Goal: Task Accomplishment & Management: Complete application form

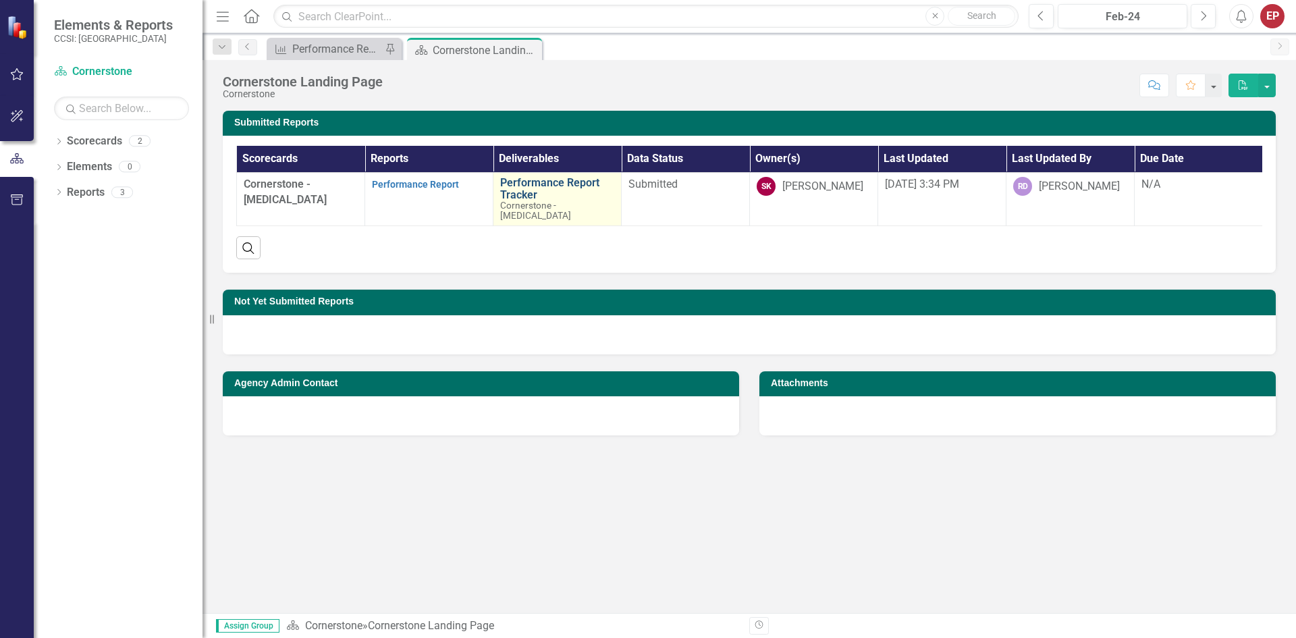
click at [515, 189] on link "Performance Report Tracker" at bounding box center [557, 189] width 114 height 24
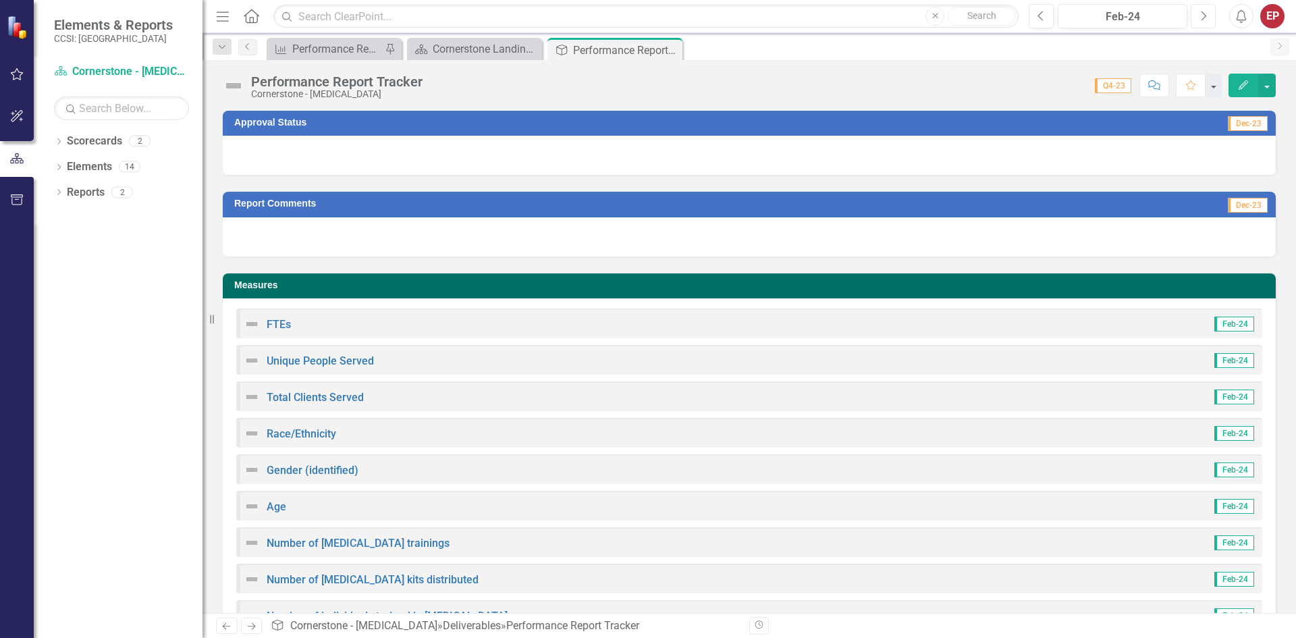
click at [1199, 17] on button "Next" at bounding box center [1203, 16] width 25 height 24
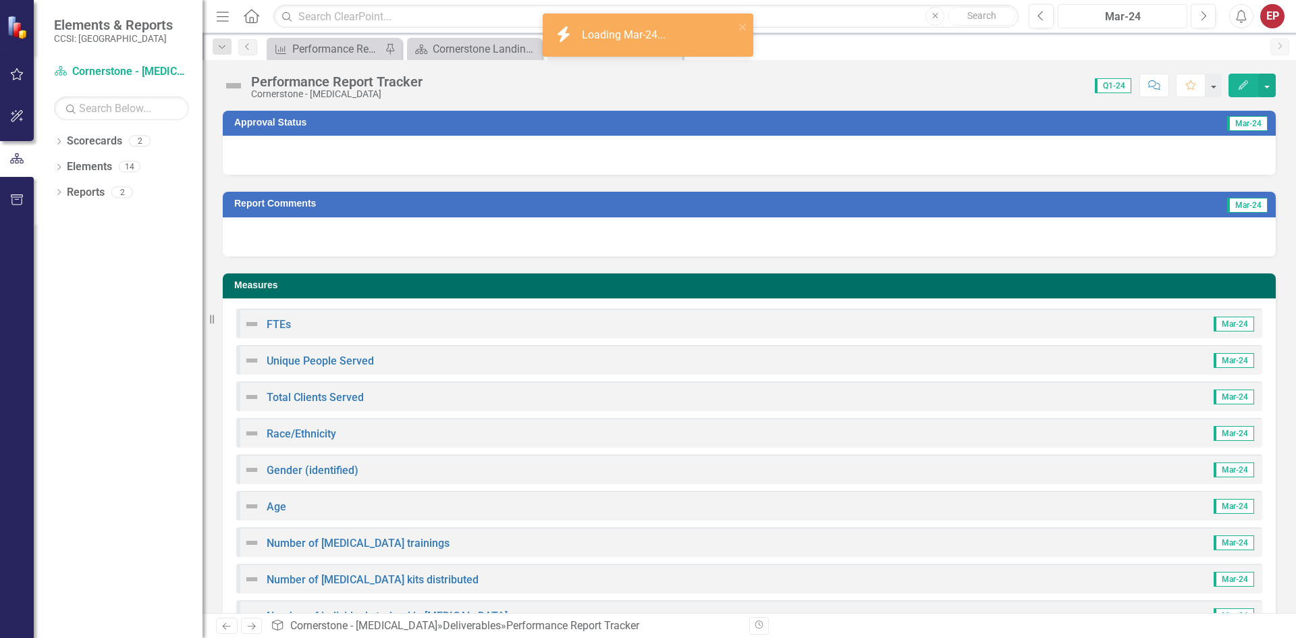
click at [1154, 16] on div "Mar-24" at bounding box center [1123, 17] width 120 height 16
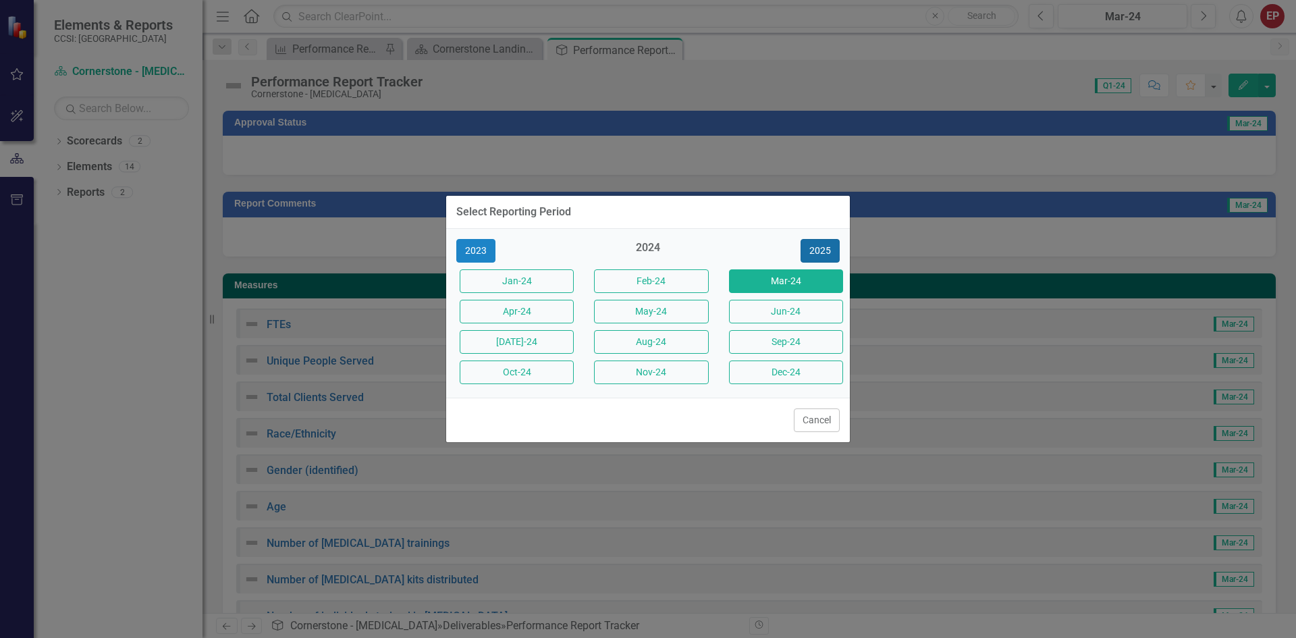
click at [818, 246] on button "2025" at bounding box center [820, 251] width 39 height 24
click at [828, 246] on button "2026" at bounding box center [820, 251] width 39 height 24
click at [469, 256] on button "2025" at bounding box center [475, 251] width 39 height 24
click at [654, 340] on button "Aug-25" at bounding box center [651, 342] width 114 height 24
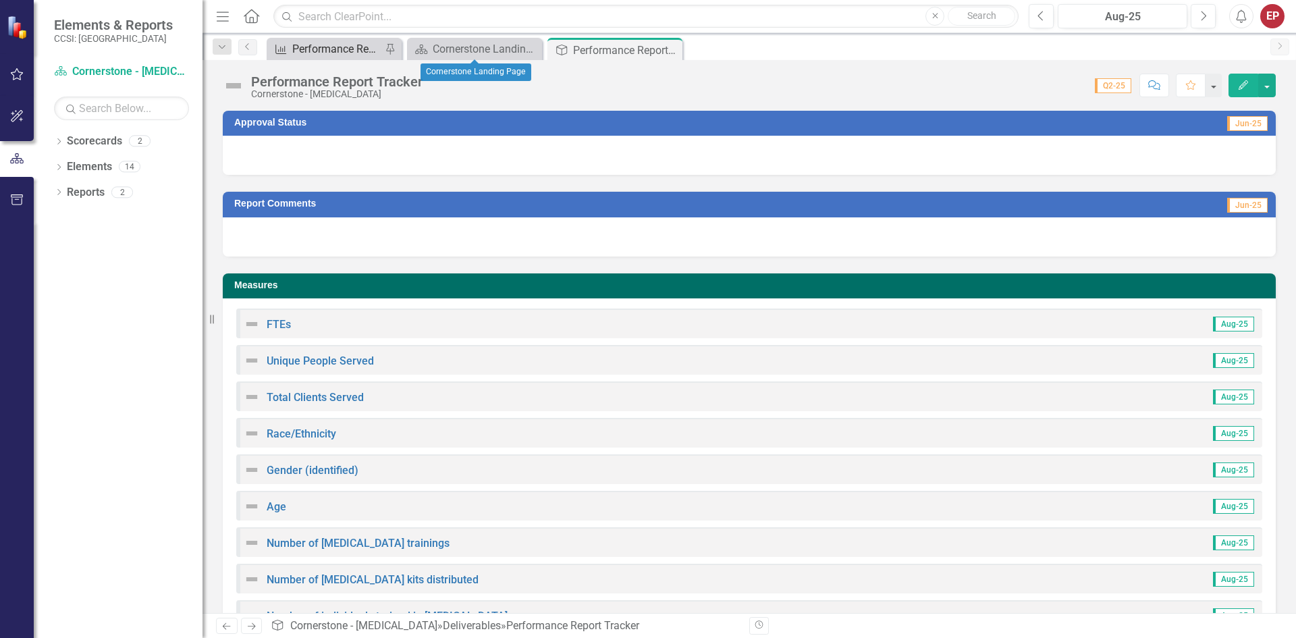
click at [350, 46] on div "Performance Report" at bounding box center [336, 49] width 89 height 17
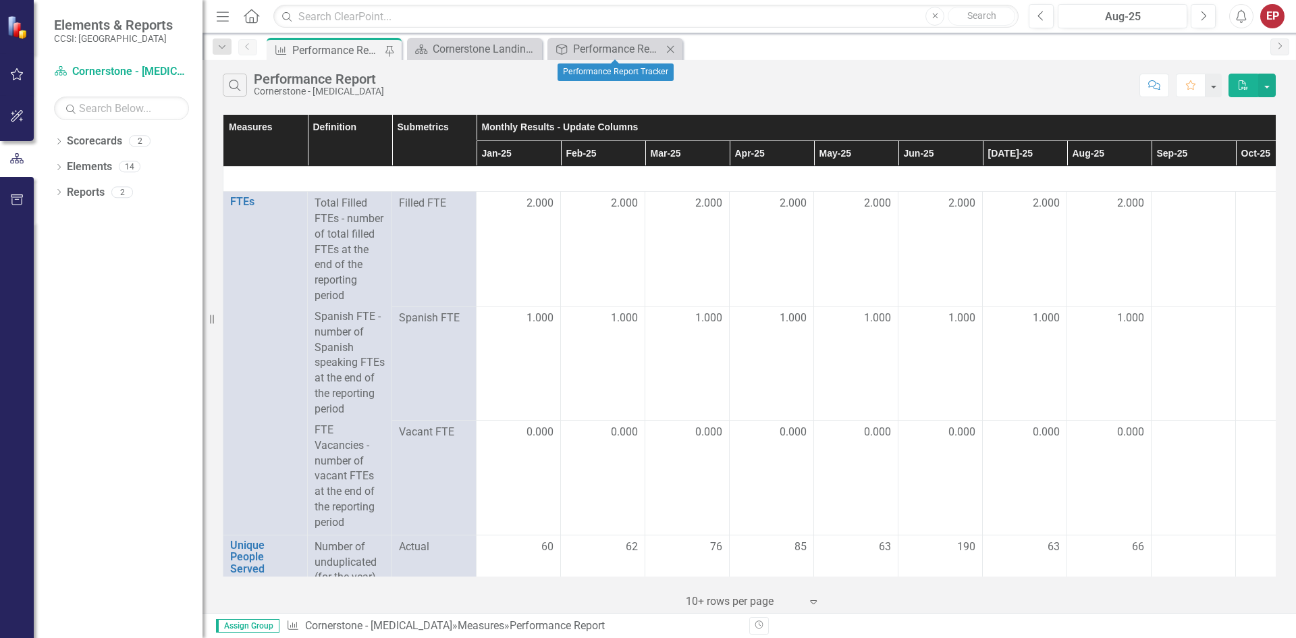
click at [666, 47] on icon "Close" at bounding box center [671, 49] width 14 height 11
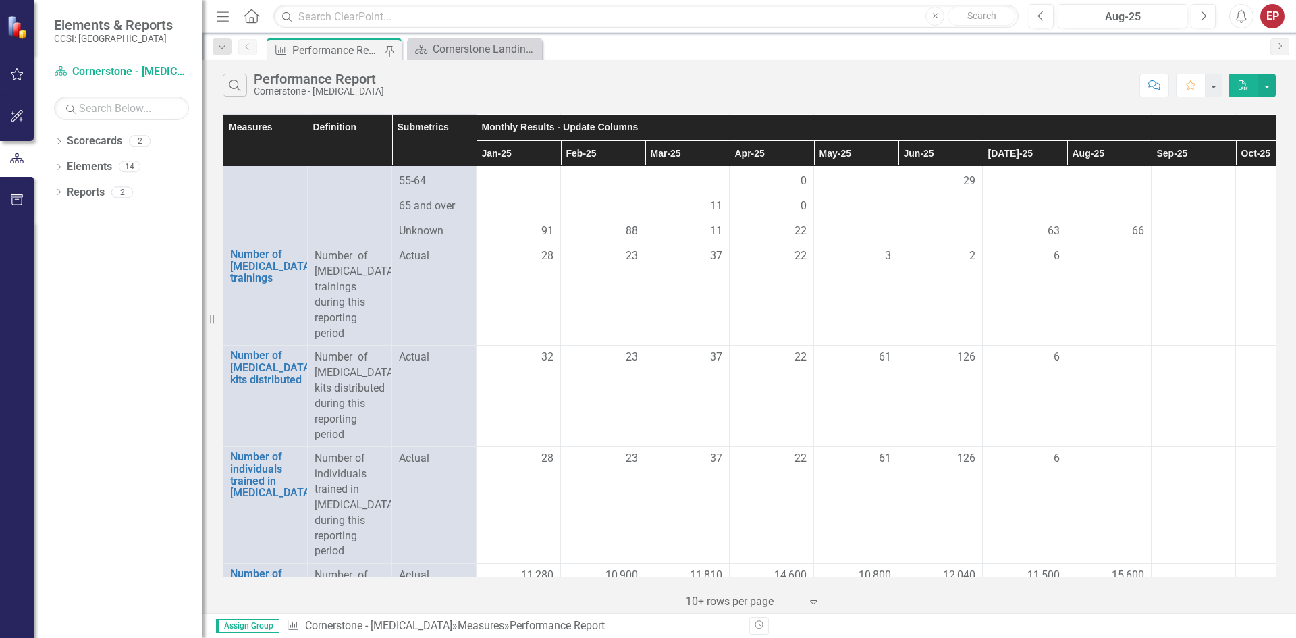
scroll to position [1823, 0]
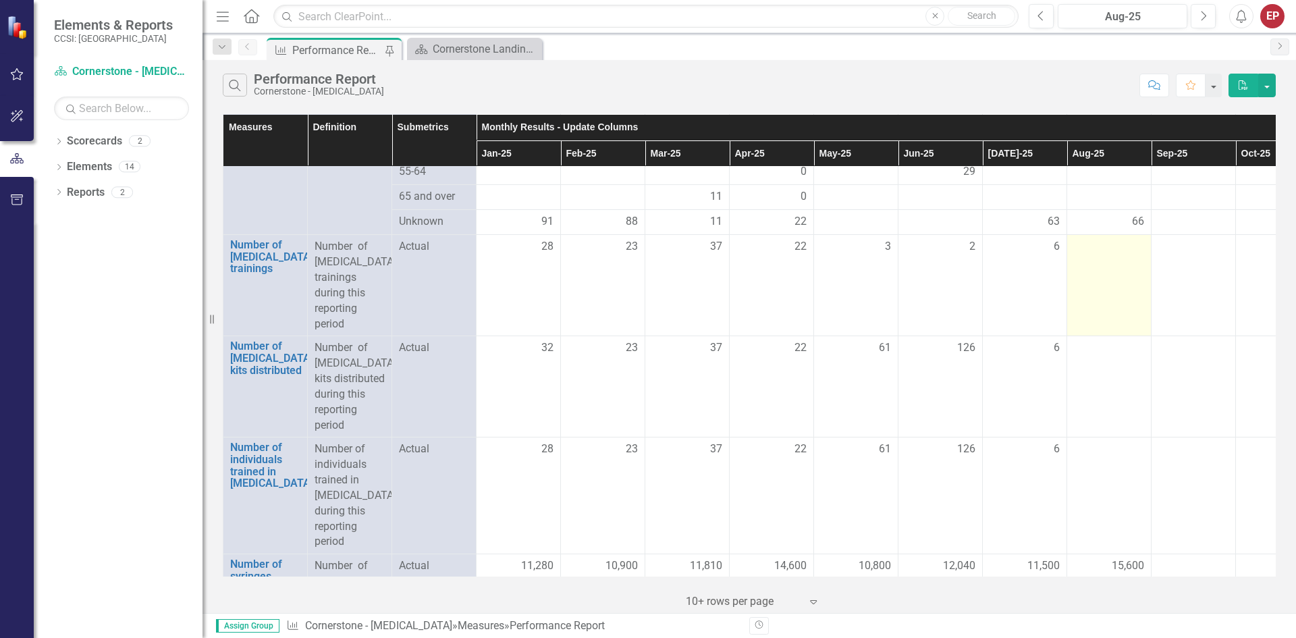
click at [1116, 297] on td at bounding box center [1109, 285] width 84 height 101
click at [1119, 288] on td at bounding box center [1109, 285] width 84 height 101
click at [1107, 255] on div at bounding box center [1109, 247] width 70 height 16
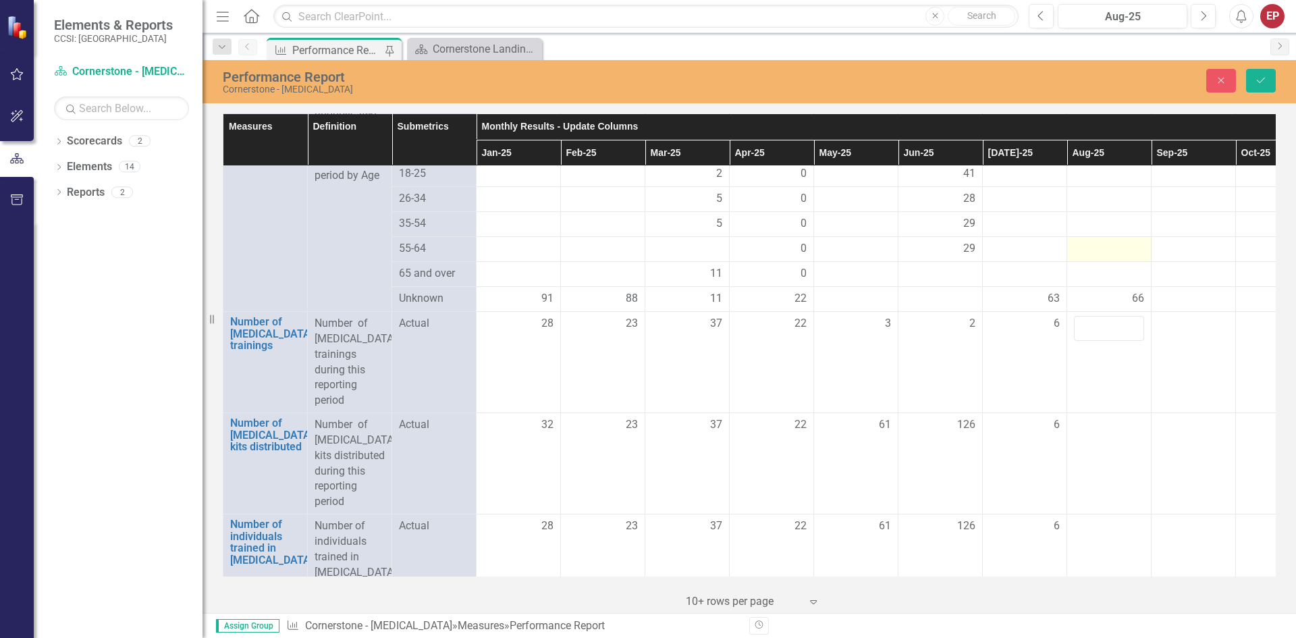
click at [1101, 257] on div at bounding box center [1109, 249] width 70 height 16
click at [1107, 375] on td at bounding box center [1109, 362] width 84 height 101
click at [1107, 341] on input "number" at bounding box center [1109, 328] width 70 height 25
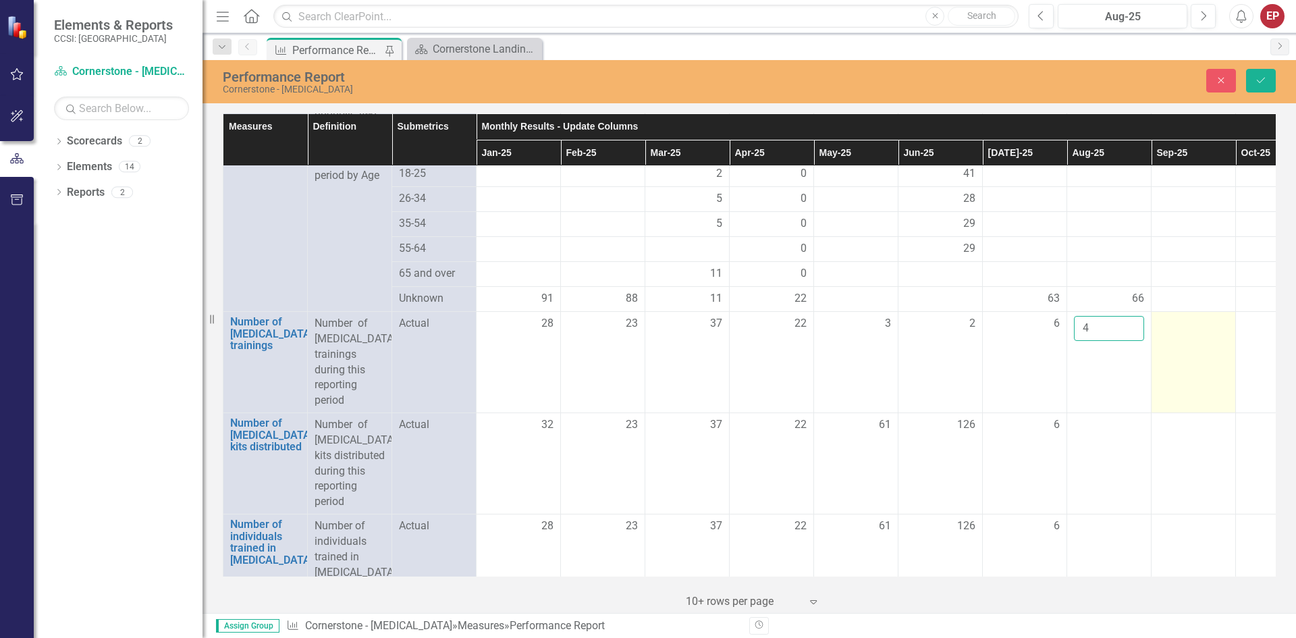
type input "4"
click at [1169, 409] on td at bounding box center [1194, 362] width 84 height 101
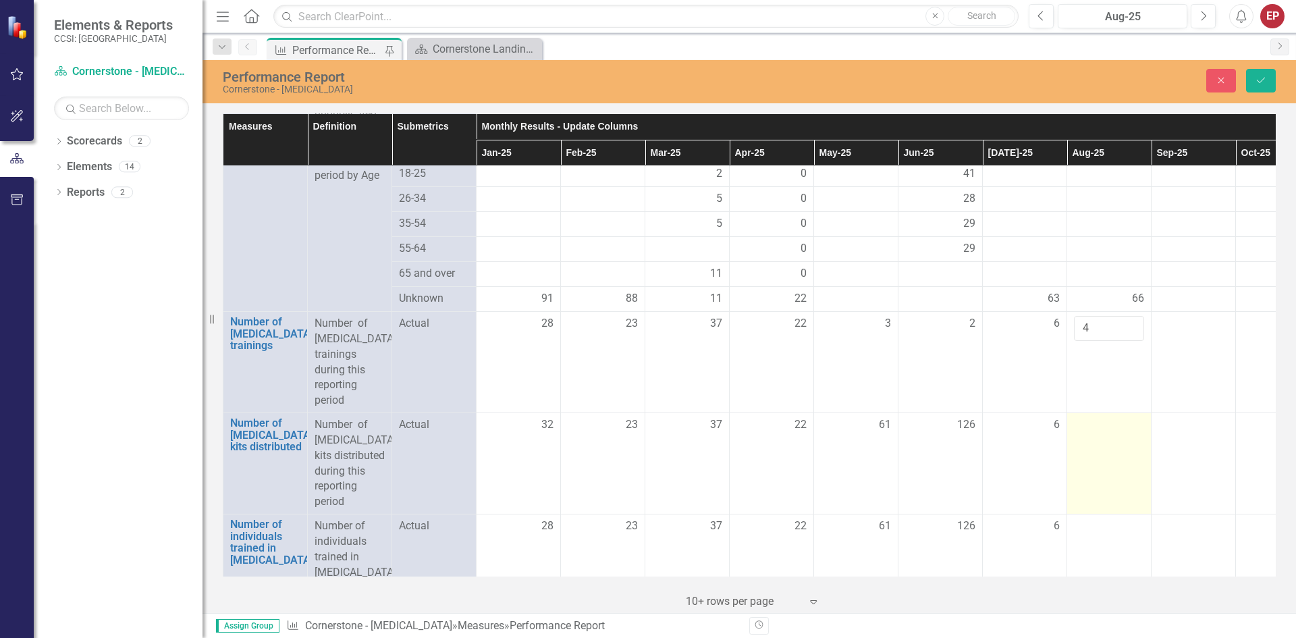
click at [1086, 467] on td at bounding box center [1109, 463] width 84 height 101
click at [1094, 471] on td at bounding box center [1109, 463] width 84 height 101
click at [1095, 442] on input "number" at bounding box center [1109, 429] width 70 height 25
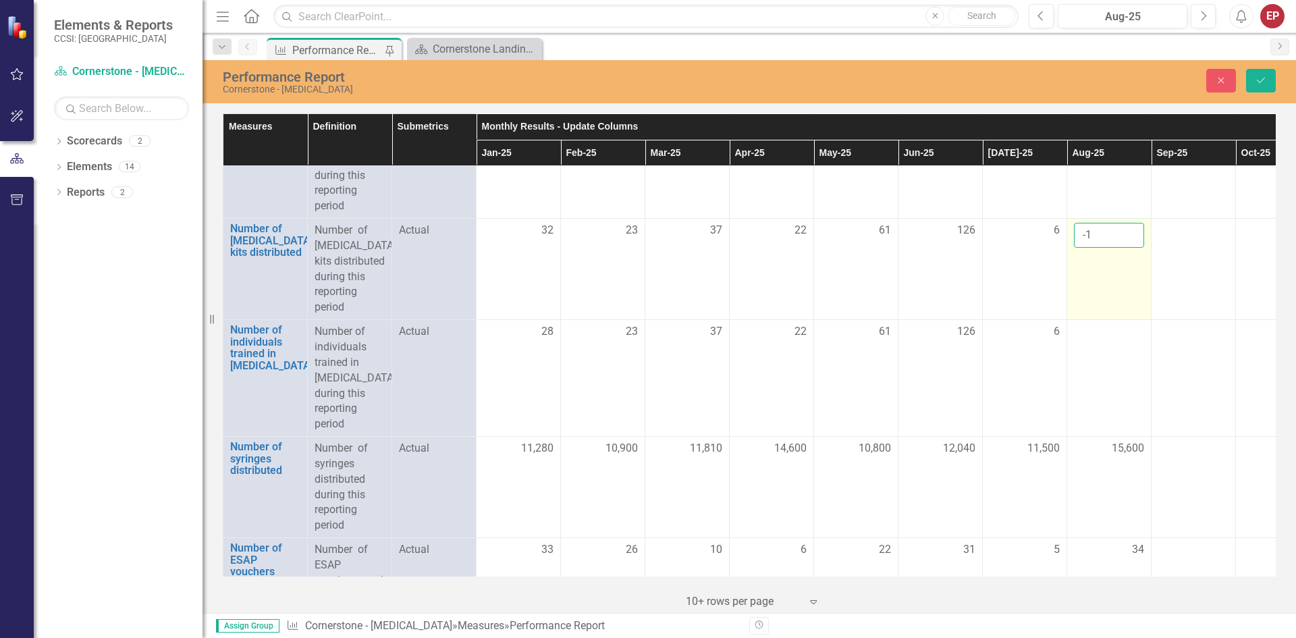
scroll to position [2026, 0]
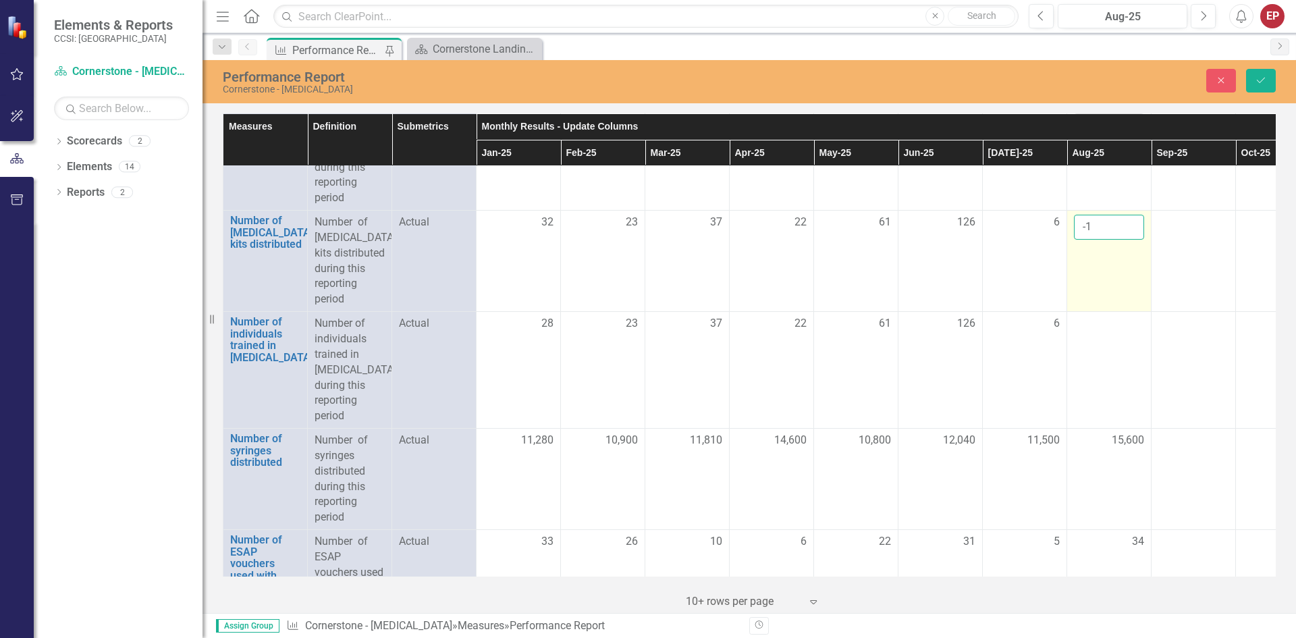
type input "0"
click at [1133, 240] on input "0" at bounding box center [1109, 227] width 70 height 25
click at [356, 307] on p "Number of [MEDICAL_DATA] kits distributed during this reporting period" at bounding box center [350, 261] width 70 height 92
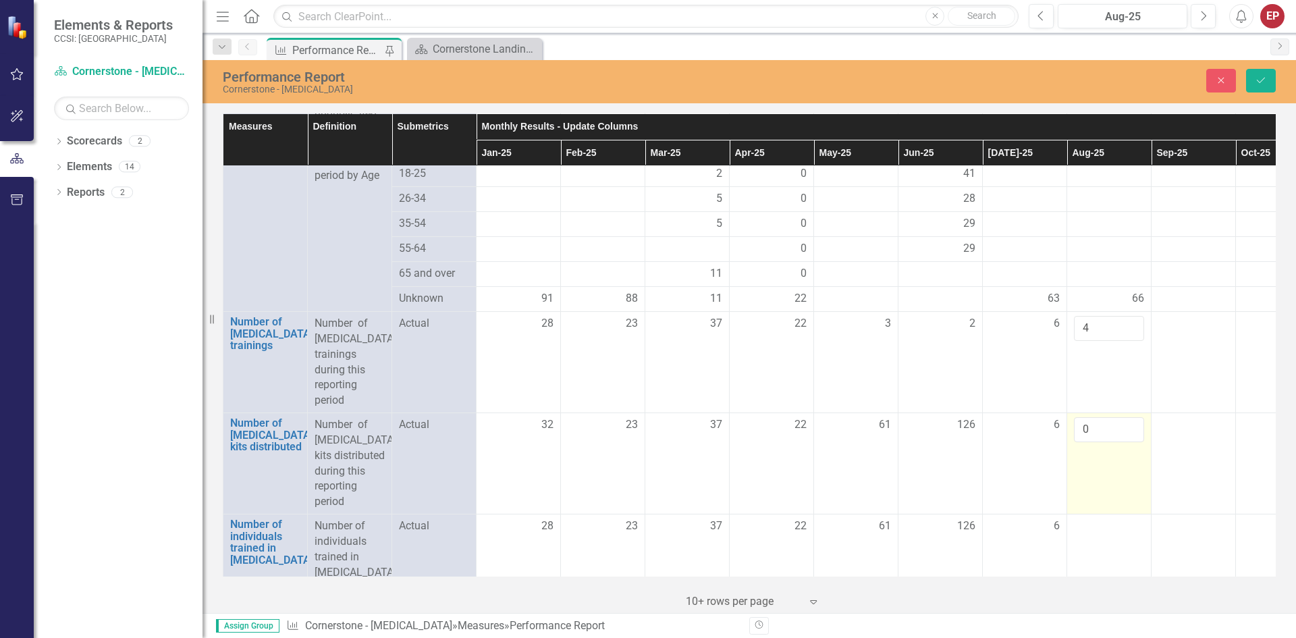
click at [1095, 486] on td "0" at bounding box center [1109, 463] width 84 height 101
click at [1096, 486] on td "0" at bounding box center [1109, 463] width 84 height 101
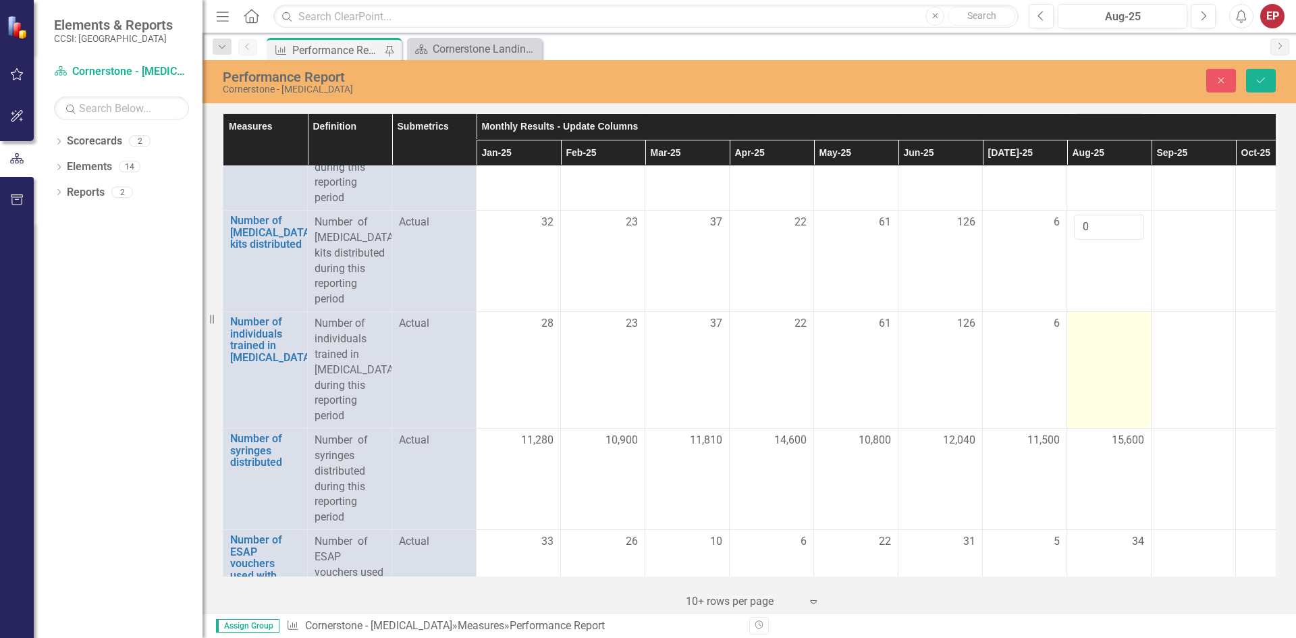
click at [1090, 365] on td at bounding box center [1109, 370] width 84 height 117
click at [1090, 341] on input "number" at bounding box center [1109, 328] width 70 height 25
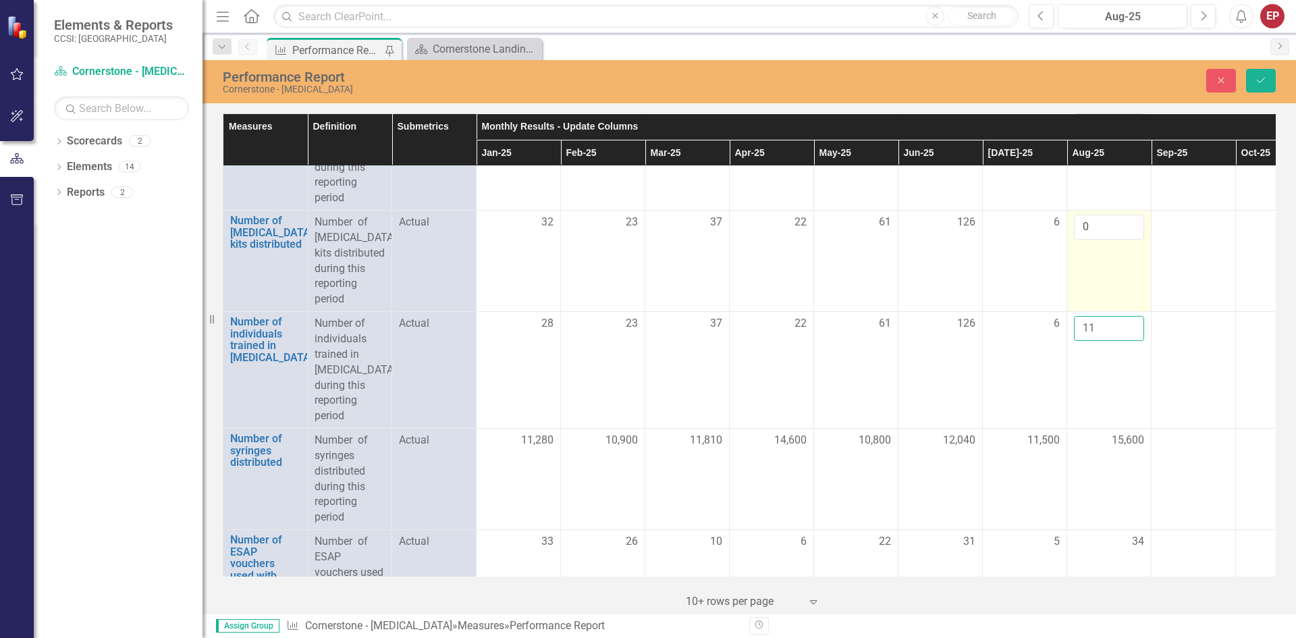
type input "11"
click at [1091, 240] on input "0" at bounding box center [1109, 227] width 70 height 25
click at [1092, 240] on input "0" at bounding box center [1109, 227] width 70 height 25
click at [1092, 240] on input "011" at bounding box center [1109, 227] width 70 height 25
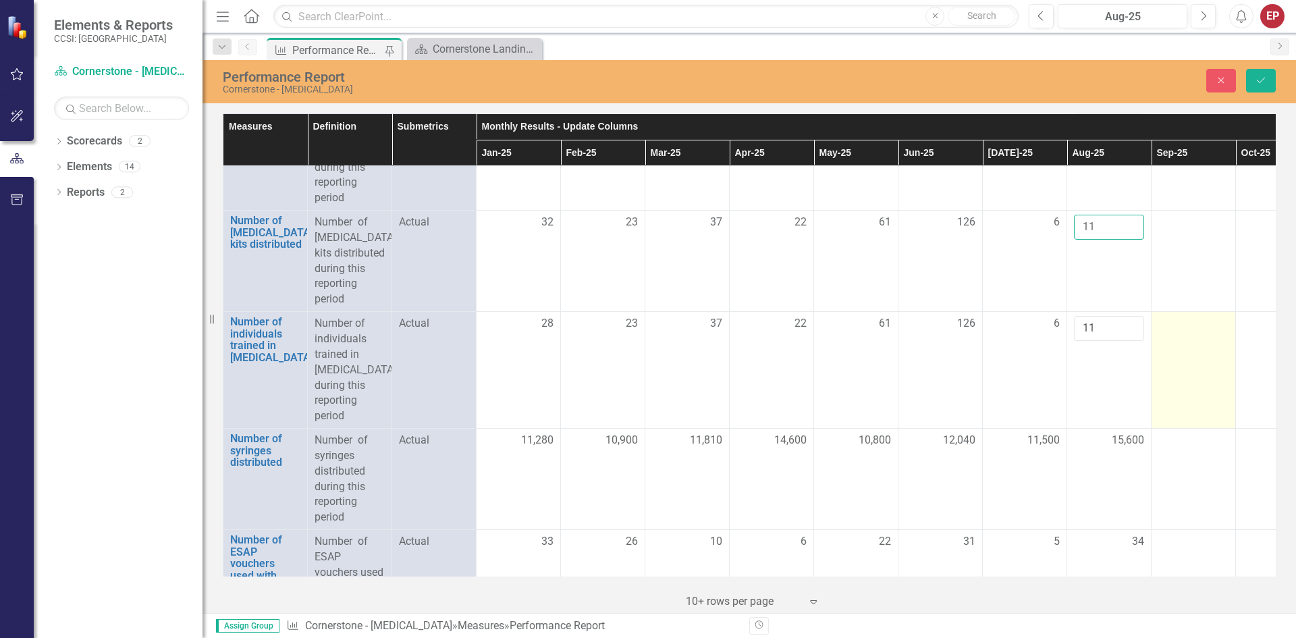
type input "11"
click at [1179, 429] on td at bounding box center [1194, 370] width 84 height 117
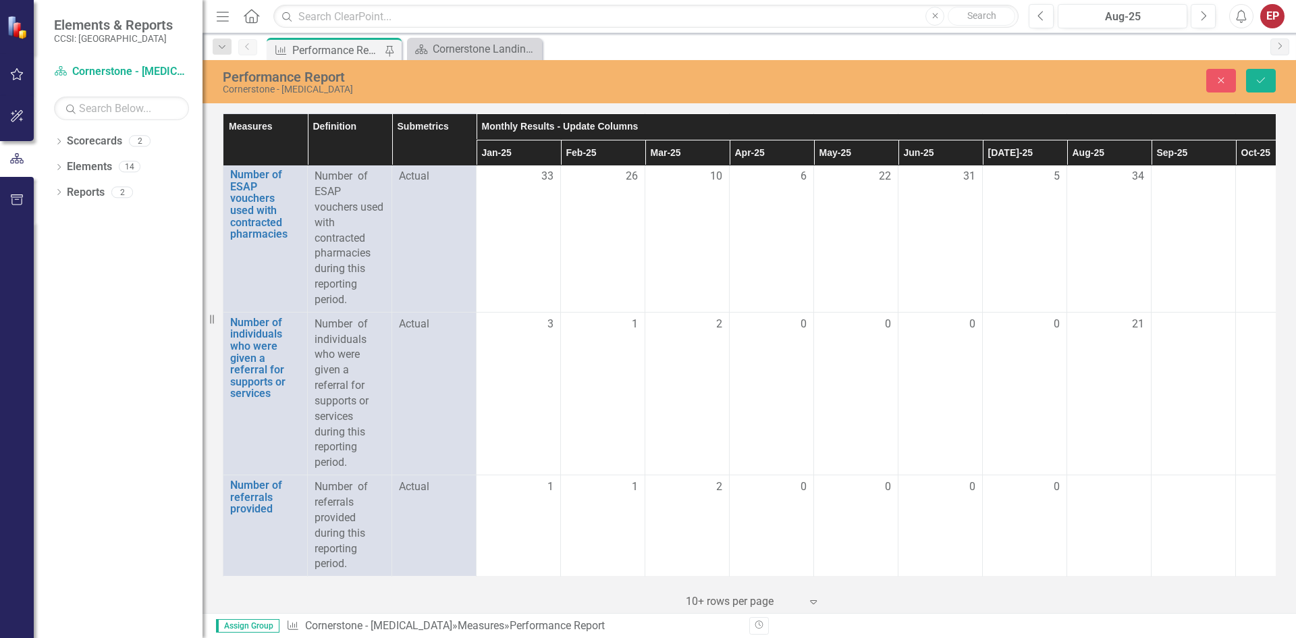
scroll to position [2416, 0]
click at [1108, 486] on td at bounding box center [1109, 525] width 84 height 101
click at [1108, 485] on input "number" at bounding box center [1109, 491] width 70 height 25
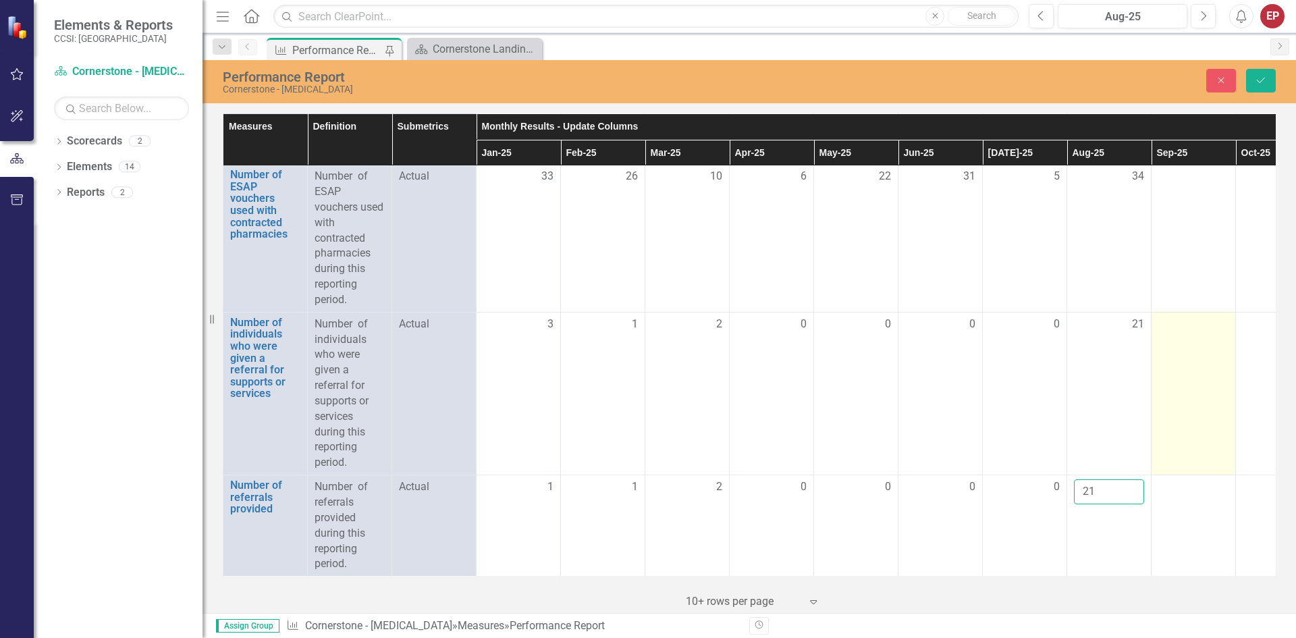
type input "21"
click at [1195, 380] on td at bounding box center [1194, 393] width 84 height 163
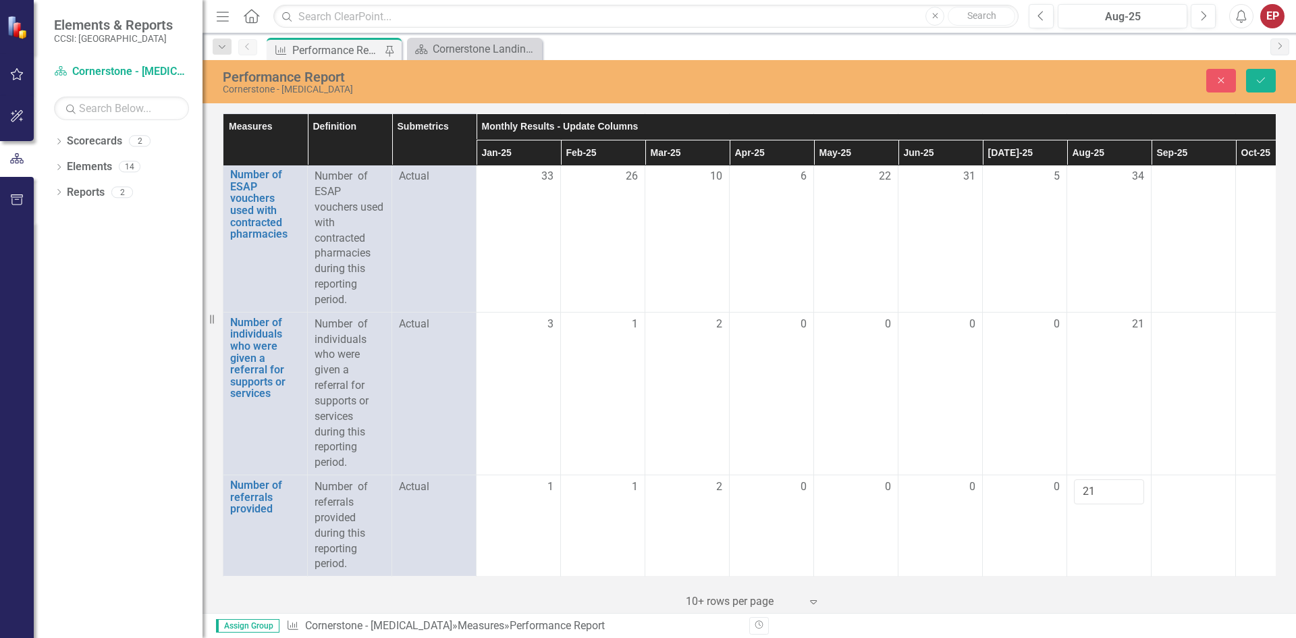
click at [149, 369] on div "Dropdown Scorecards 2 Dropdown Cornerstone Cornerstone - [MEDICAL_DATA] Dropdow…" at bounding box center [118, 384] width 169 height 508
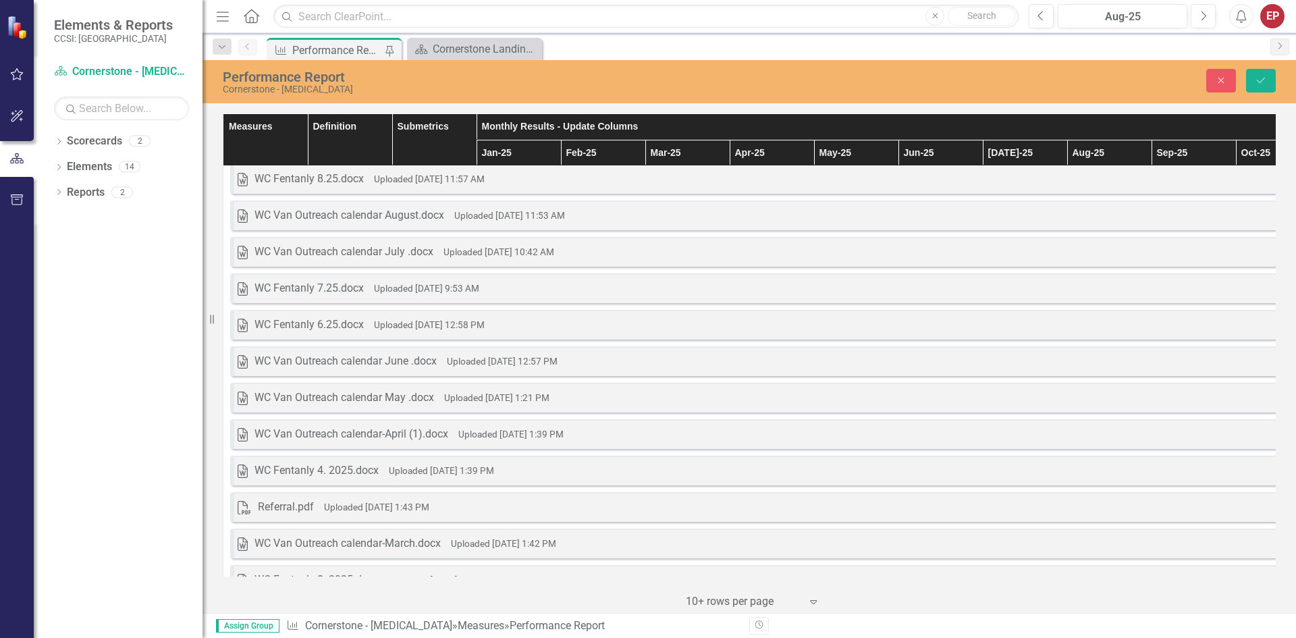
scroll to position [0, 0]
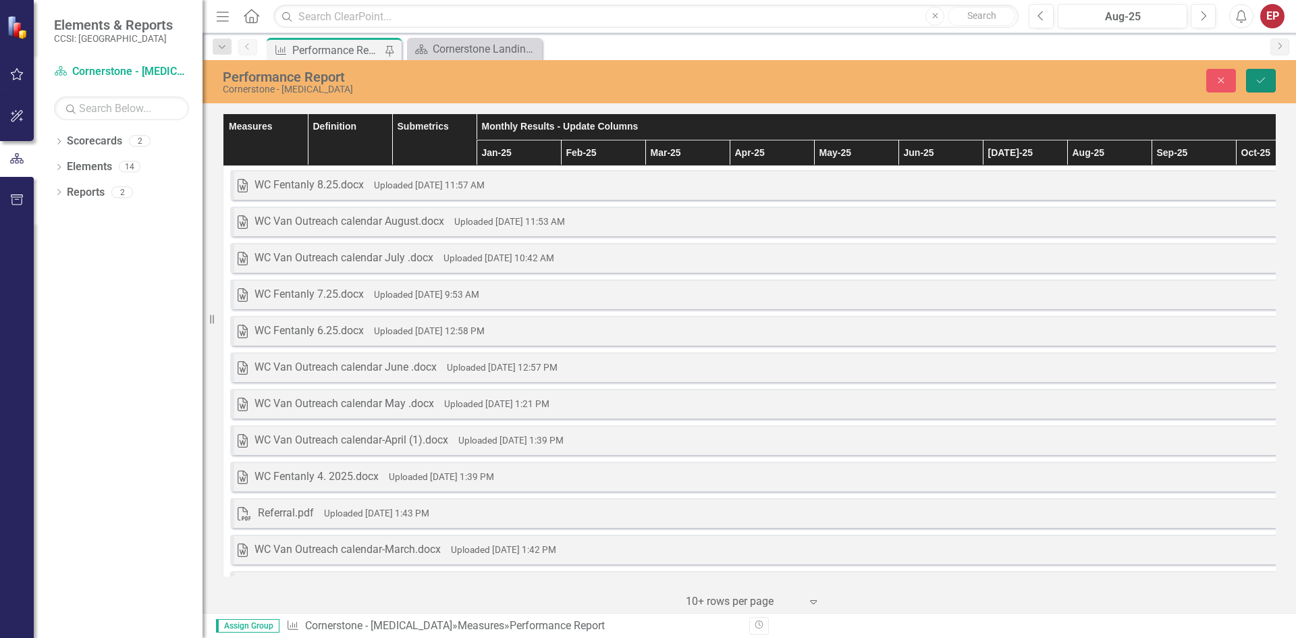
click at [1254, 86] on button "Save" at bounding box center [1261, 81] width 30 height 24
